Goal: Task Accomplishment & Management: Use online tool/utility

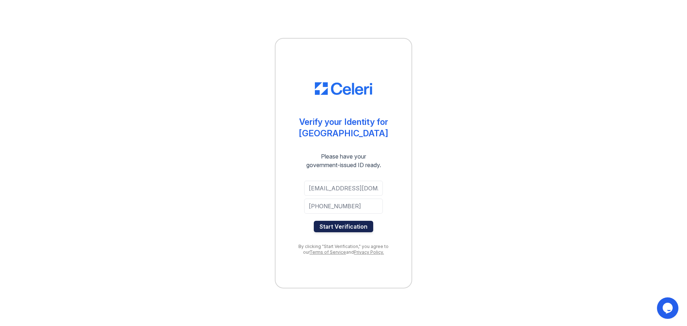
click at [336, 227] on button "Start Verification" at bounding box center [343, 226] width 59 height 11
